Goal: Task Accomplishment & Management: Manage account settings

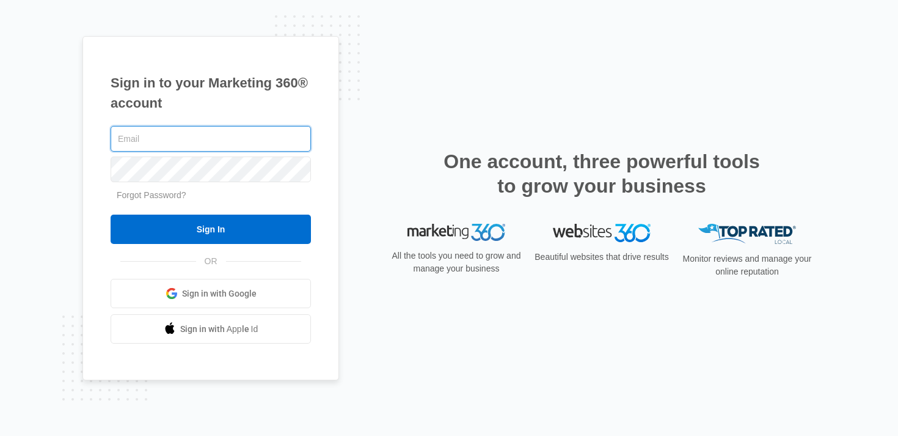
click at [205, 142] on input "text" at bounding box center [211, 139] width 200 height 26
type input "lawns@riosandsonslandscaping.com"
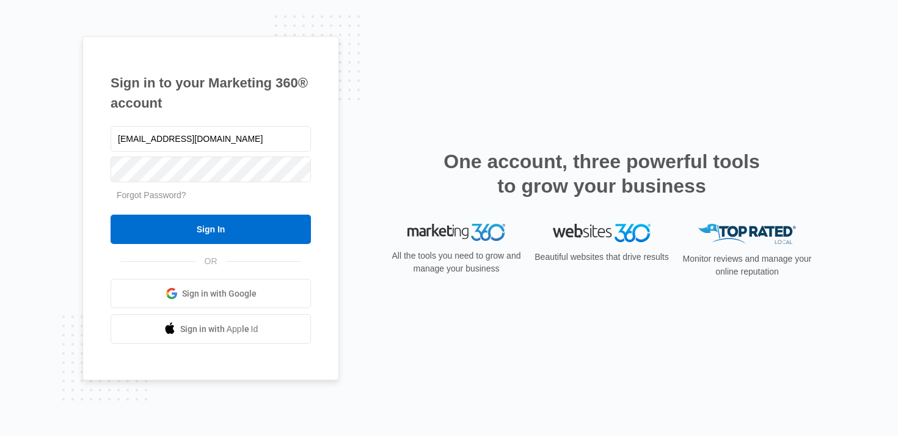
click at [330, 81] on div "Sign in to your Marketing 360® account lawns@riosandsonslandscaping.com Forgot …" at bounding box center [210, 208] width 257 height 345
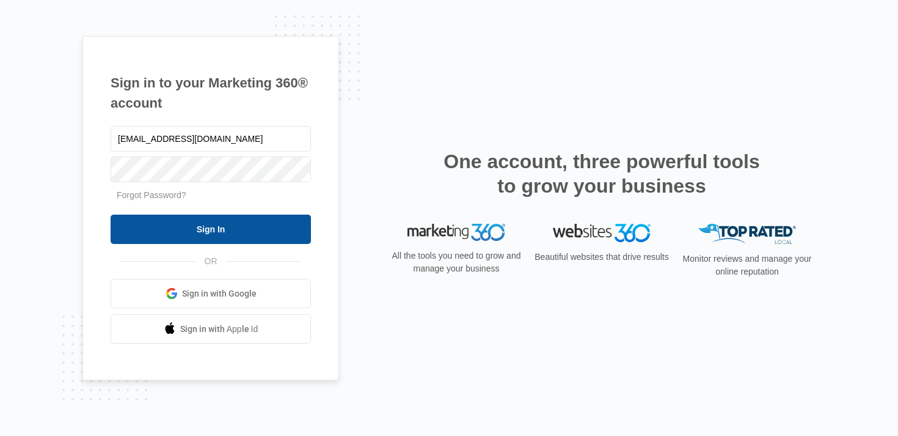
click at [204, 230] on input "Sign In" at bounding box center [211, 228] width 200 height 29
